Goal: Navigation & Orientation: Find specific page/section

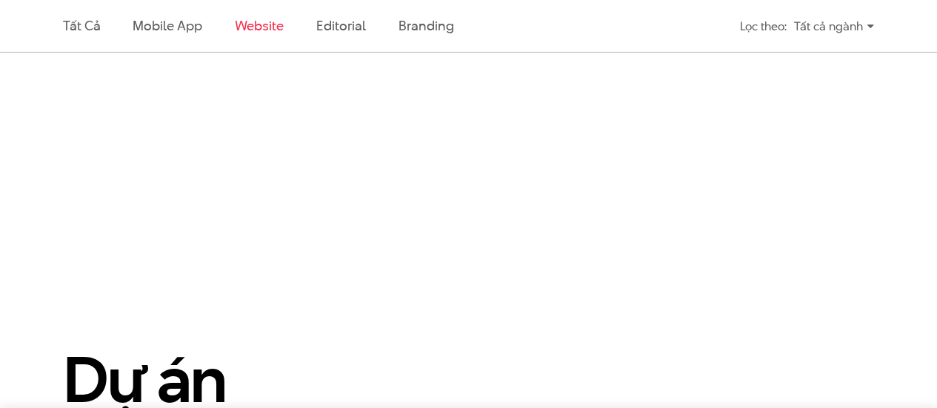
scroll to position [670, 0]
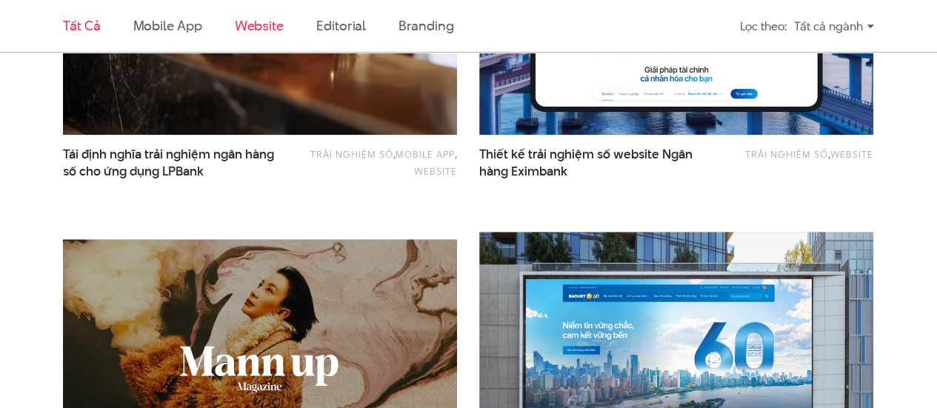
click at [95, 23] on link "Tất cả" at bounding box center [81, 25] width 37 height 19
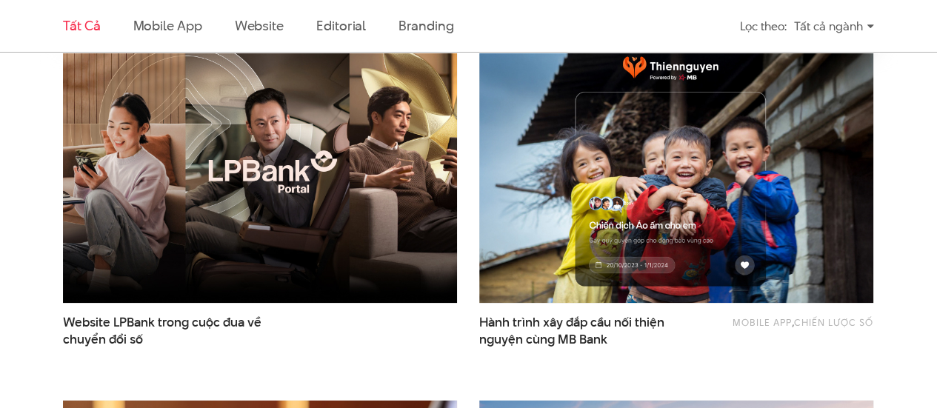
scroll to position [448, 0]
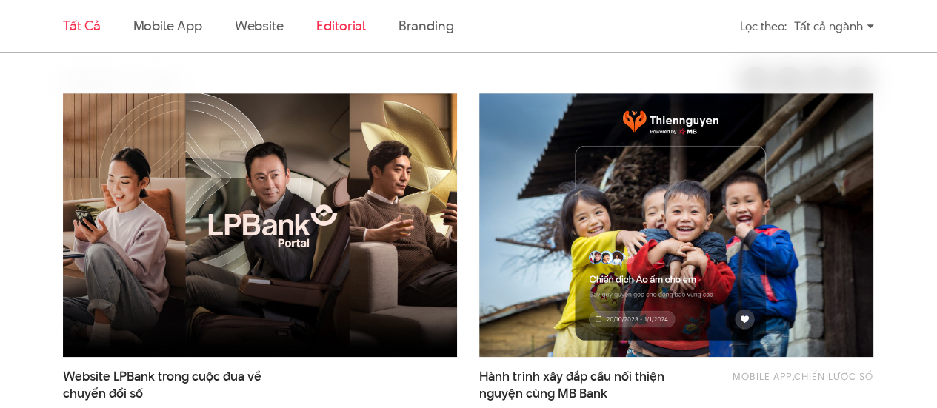
click at [344, 20] on link "Editorial" at bounding box center [341, 25] width 50 height 19
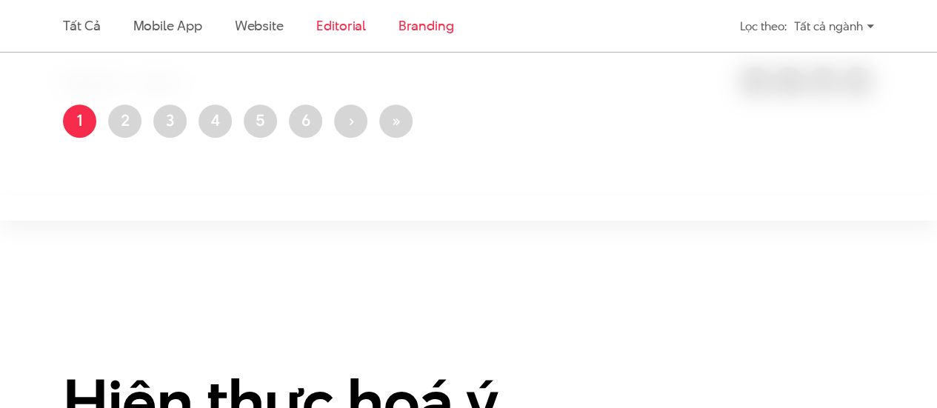
click at [416, 24] on link "Branding" at bounding box center [425, 25] width 55 height 19
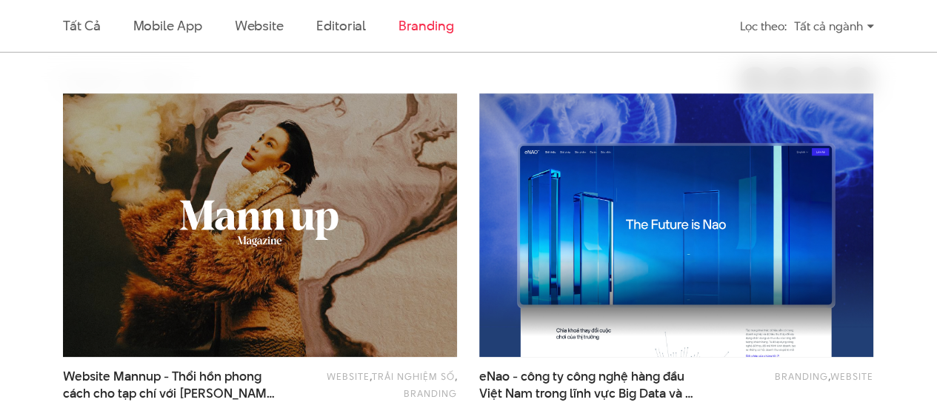
click at [241, 10] on li "Website" at bounding box center [259, 26] width 49 height 52
click at [246, 16] on link "Website" at bounding box center [259, 25] width 49 height 19
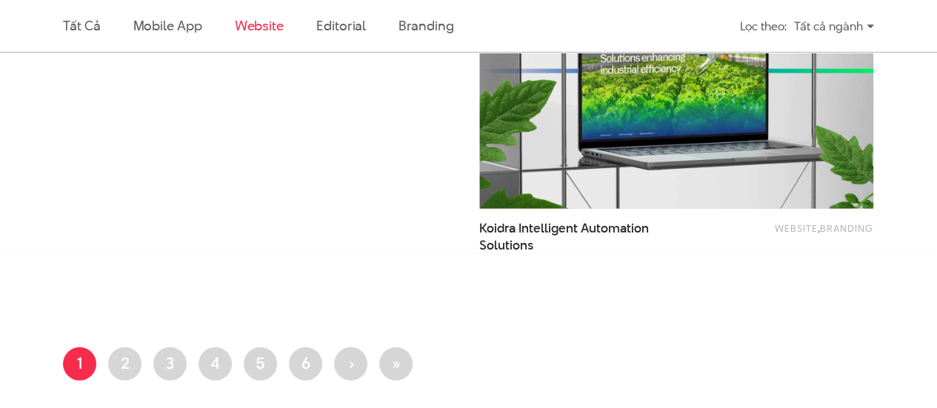
scroll to position [2151, 0]
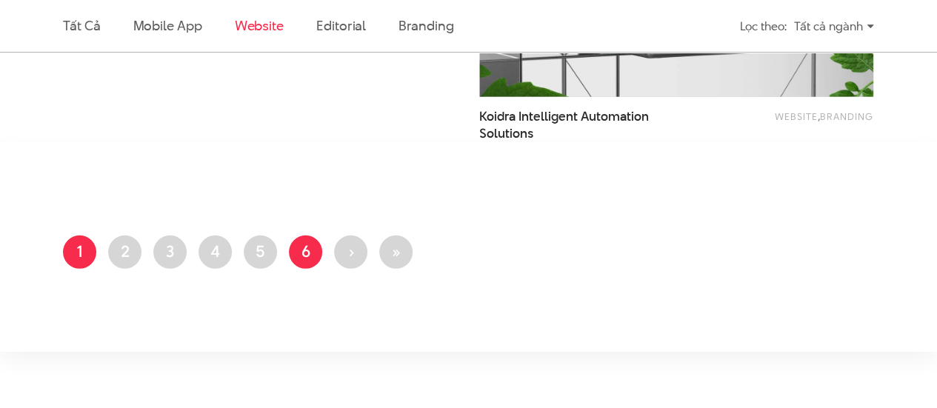
click at [302, 253] on link "Trang 6" at bounding box center [305, 251] width 33 height 33
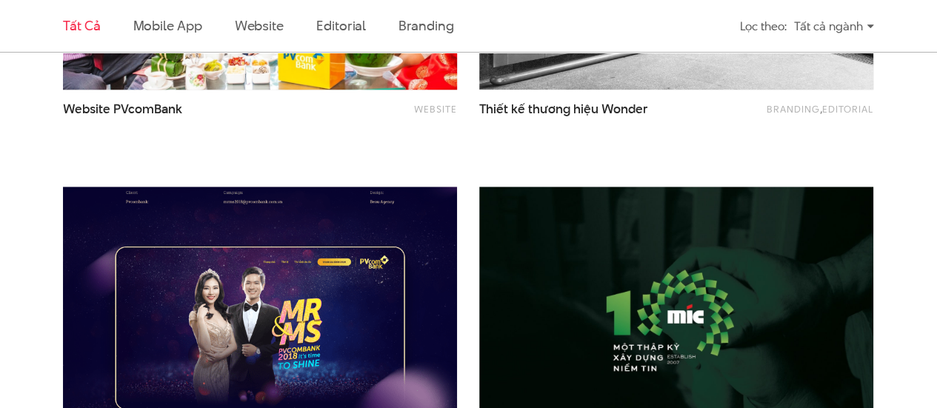
scroll to position [814, 0]
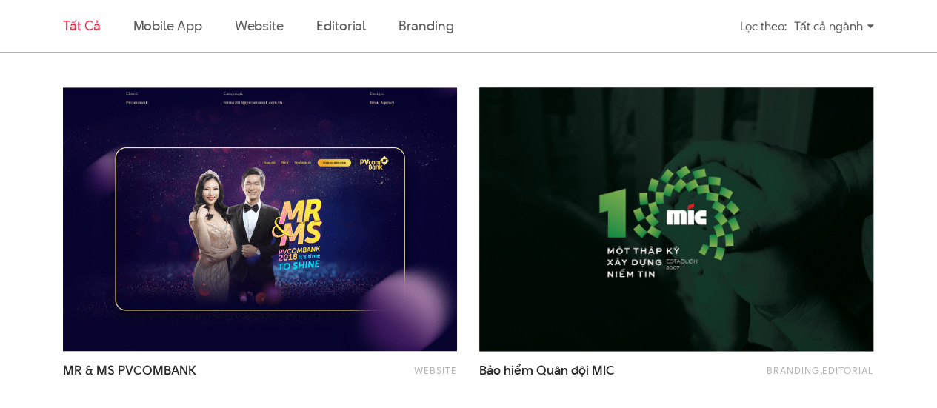
click at [632, 156] on img at bounding box center [675, 219] width 433 height 290
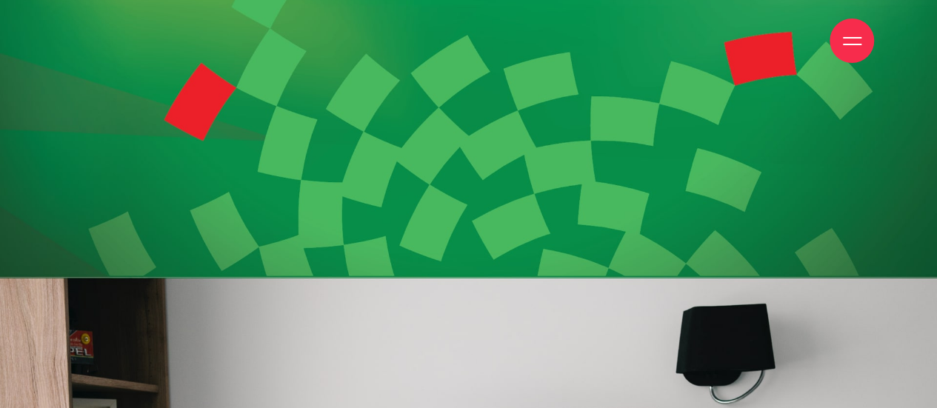
scroll to position [3998, 0]
